Goal: Transaction & Acquisition: Purchase product/service

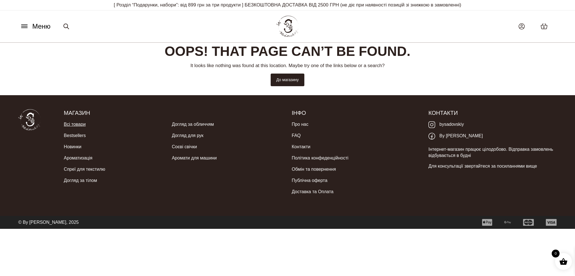
click at [74, 126] on link "Всі товари" at bounding box center [75, 124] width 22 height 11
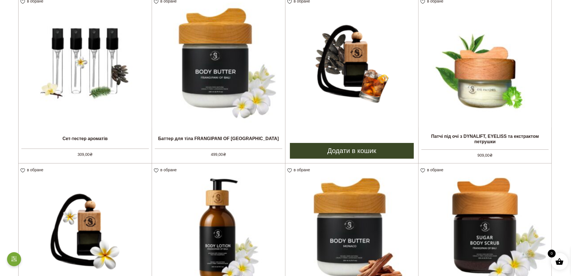
scroll to position [84, 0]
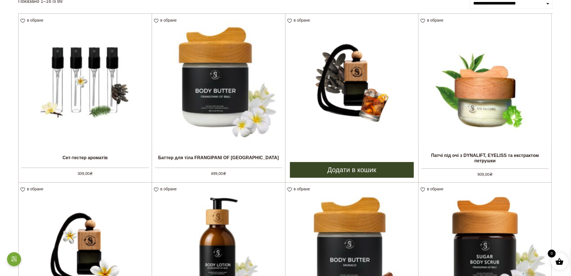
click at [355, 58] on img at bounding box center [351, 80] width 133 height 133
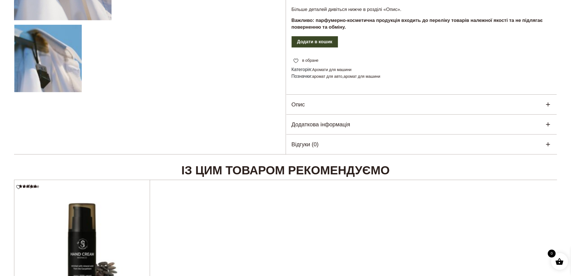
scroll to position [169, 0]
